Goal: Ask a question

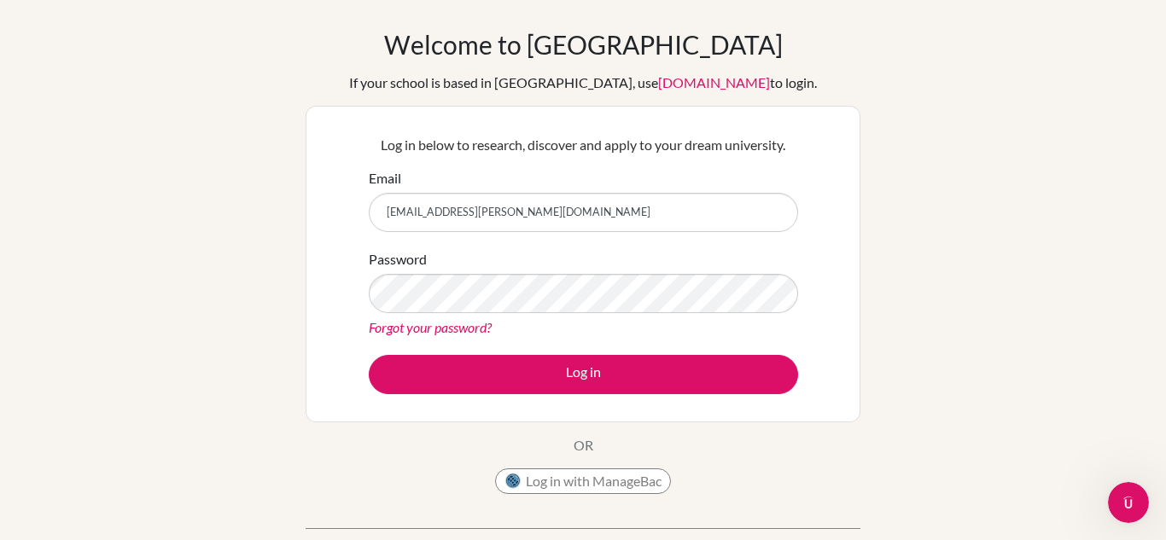
type input "[EMAIL_ADDRESS][PERSON_NAME][DOMAIN_NAME]"
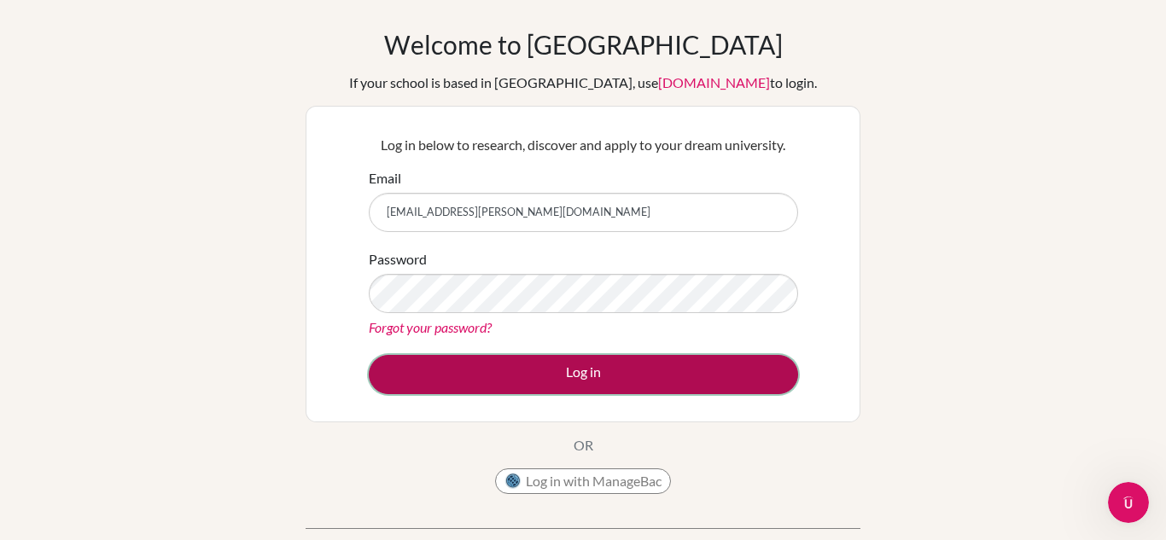
click at [557, 360] on button "Log in" at bounding box center [583, 374] width 429 height 39
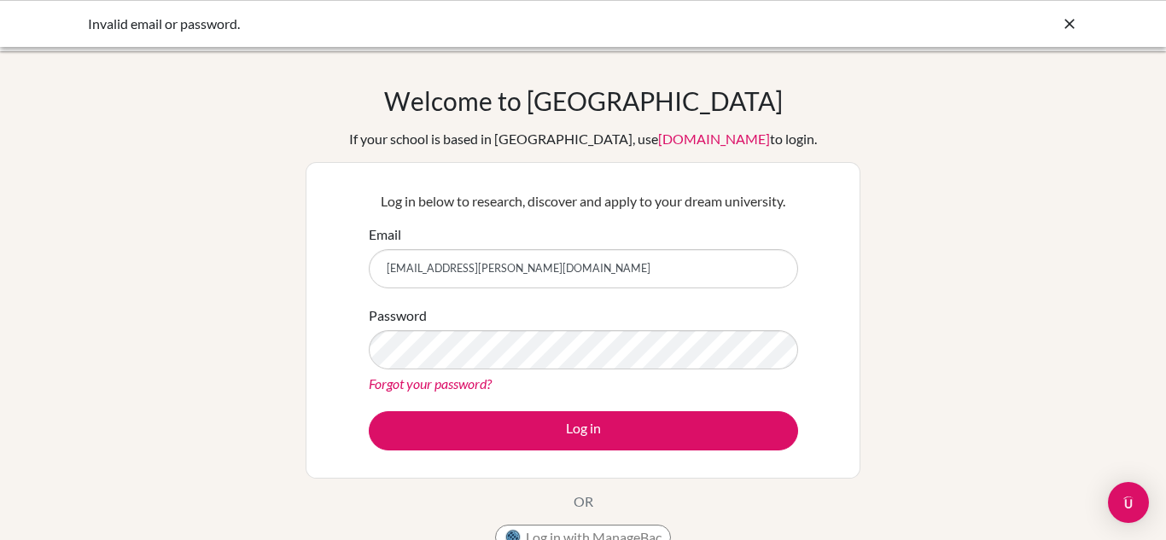
click at [1069, 21] on icon at bounding box center [1069, 23] width 17 height 17
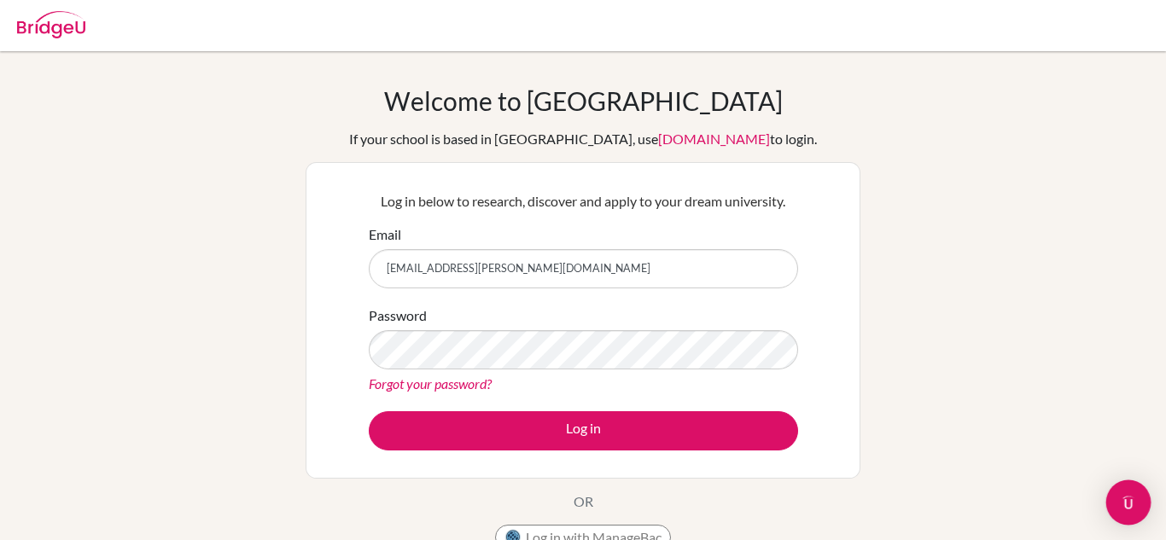
click at [1134, 485] on div "Open Intercom Messenger" at bounding box center [1129, 503] width 45 height 45
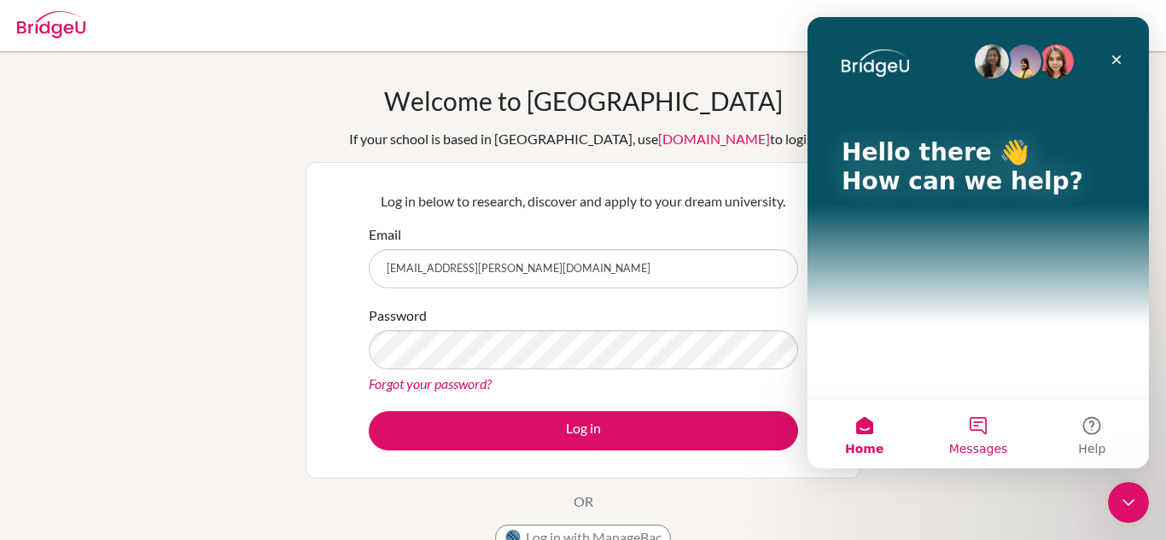
click at [990, 413] on button "Messages" at bounding box center [978, 434] width 114 height 68
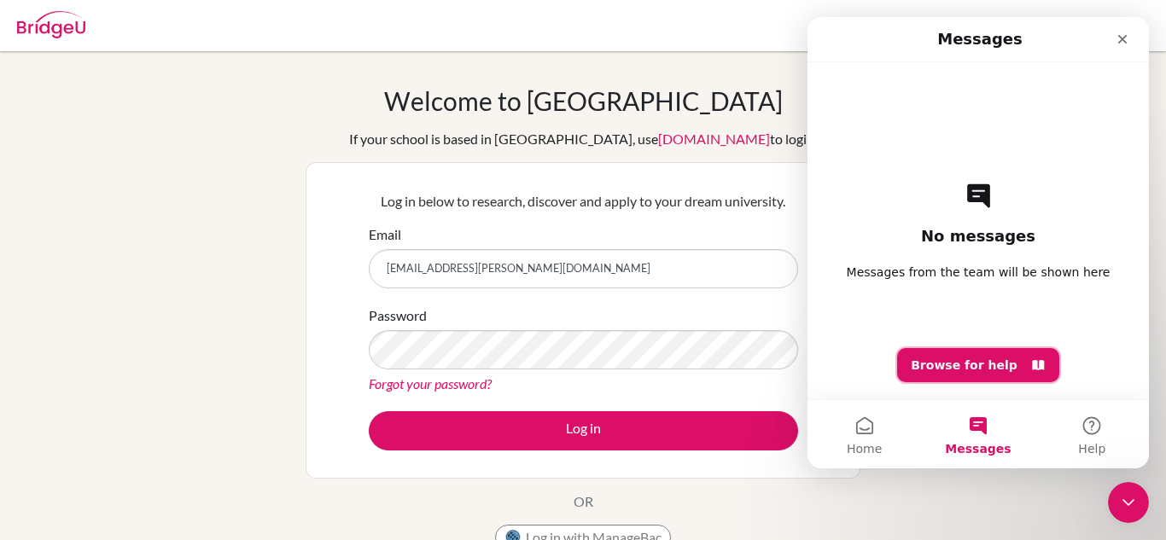
click at [978, 355] on button "Browse for help" at bounding box center [978, 365] width 162 height 34
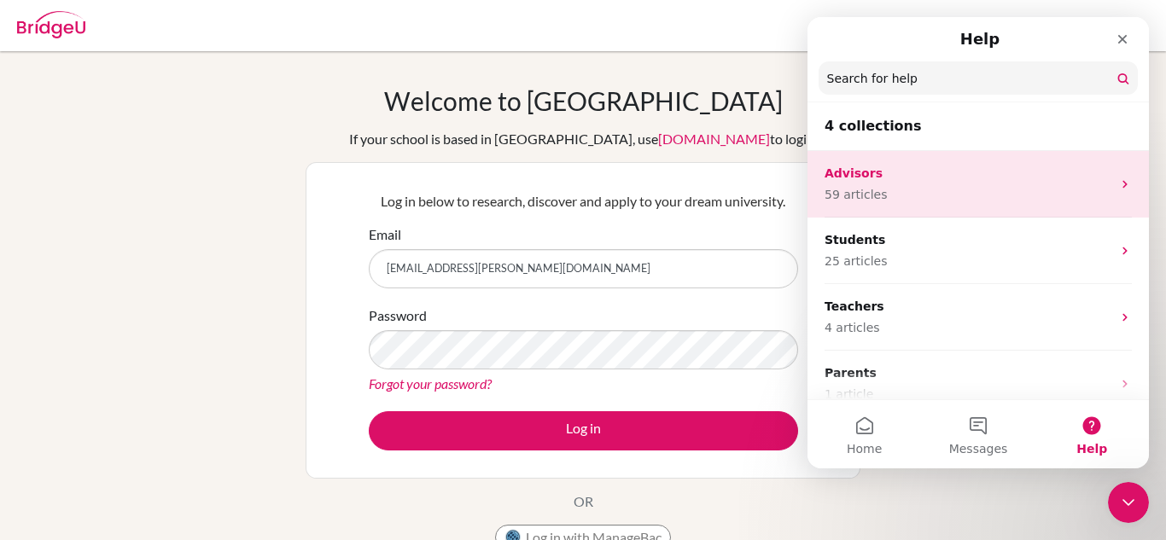
scroll to position [18, 0]
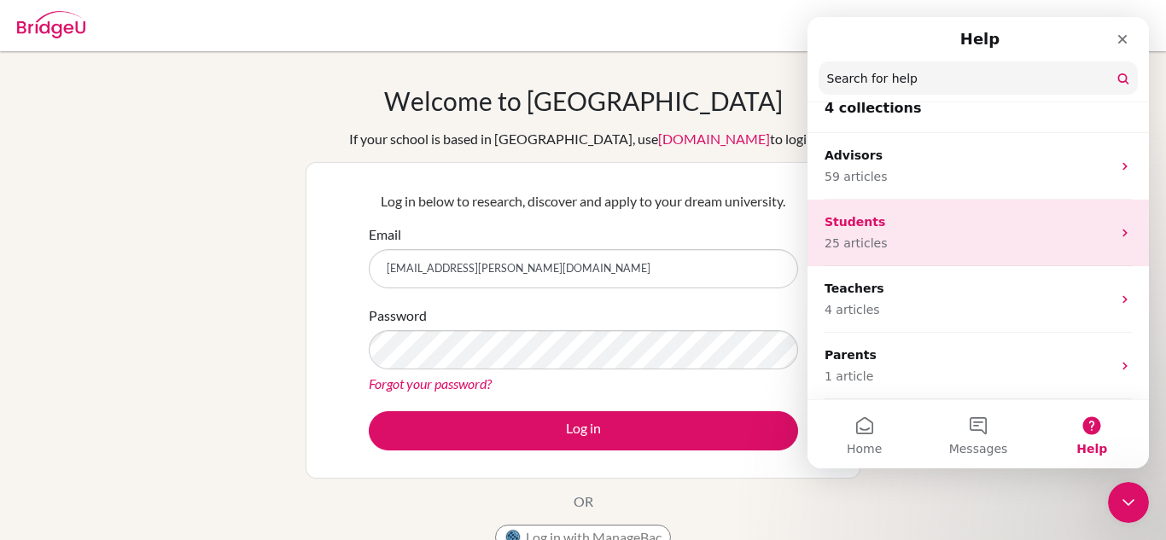
click at [1000, 239] on p "25 articles" at bounding box center [968, 244] width 287 height 18
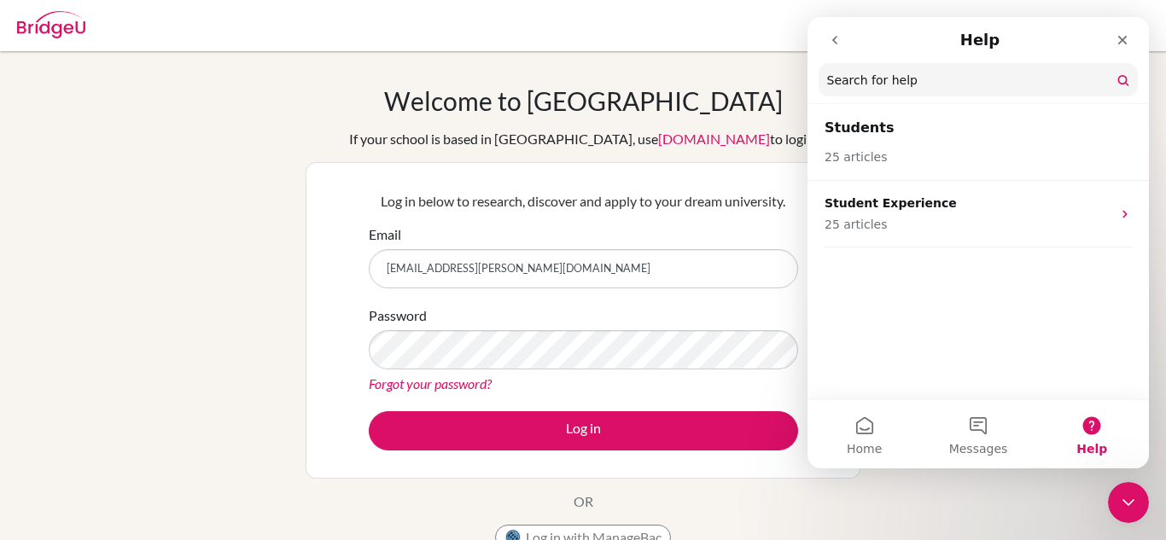
click at [330, 76] on div "Welcome to BridgeU If your school is based in China, use app.bridge-u.com.cn to…" at bounding box center [583, 364] width 1166 height 627
click at [410, 78] on div "Welcome to BridgeU If your school is based in China, use app.bridge-u.com.cn to…" at bounding box center [583, 364] width 1166 height 627
click at [84, 20] on img at bounding box center [51, 24] width 68 height 27
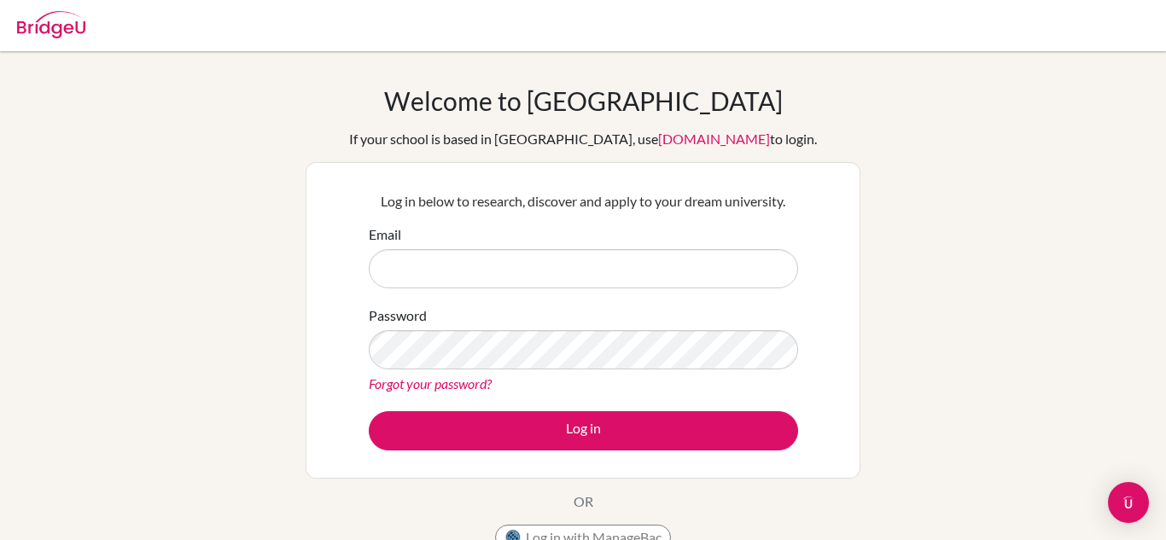
click at [43, 31] on img at bounding box center [51, 24] width 68 height 27
